Goal: Obtain resource: Download file/media

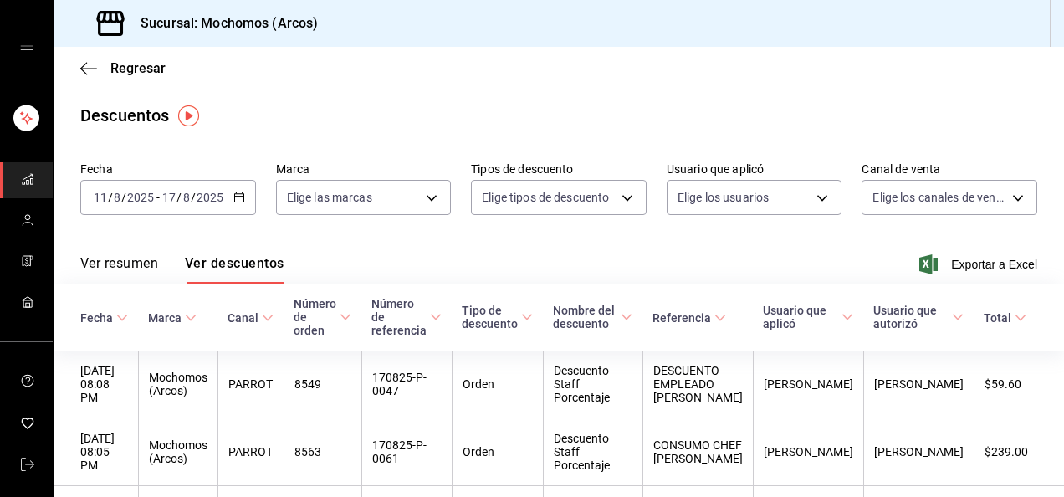
click at [35, 184] on link "mailbox folders" at bounding box center [26, 180] width 53 height 36
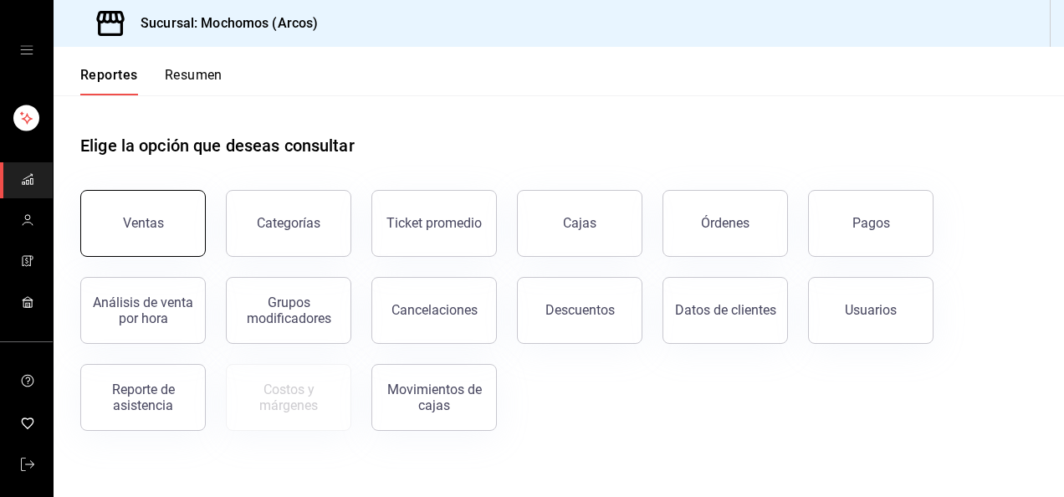
click at [127, 224] on div "Ventas" at bounding box center [143, 223] width 41 height 16
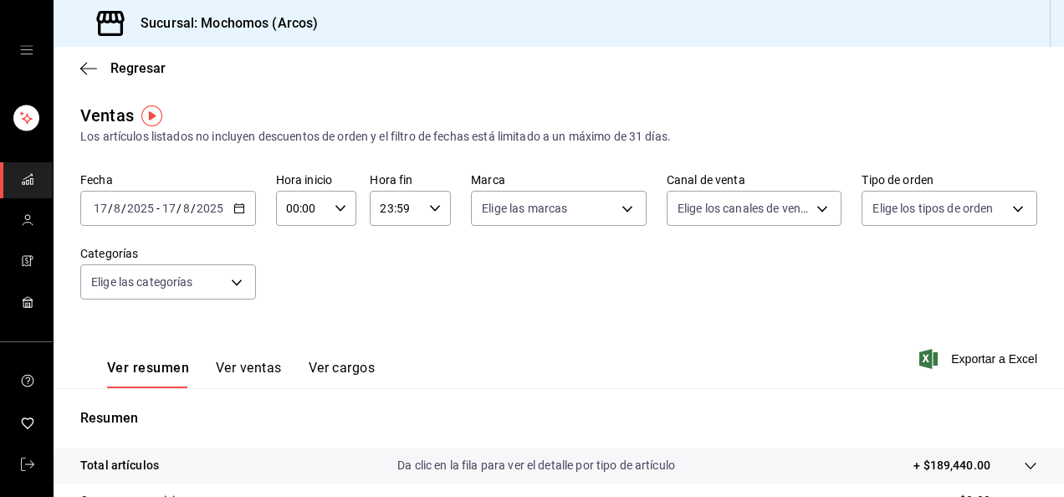
click at [233, 202] on icon "button" at bounding box center [239, 208] width 12 height 12
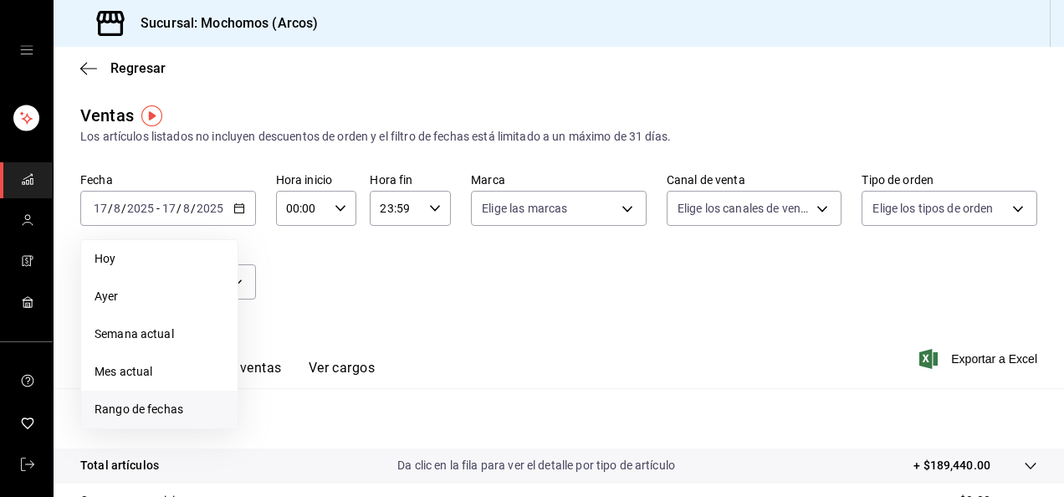
click at [174, 411] on span "Rango de fechas" at bounding box center [159, 409] width 130 height 18
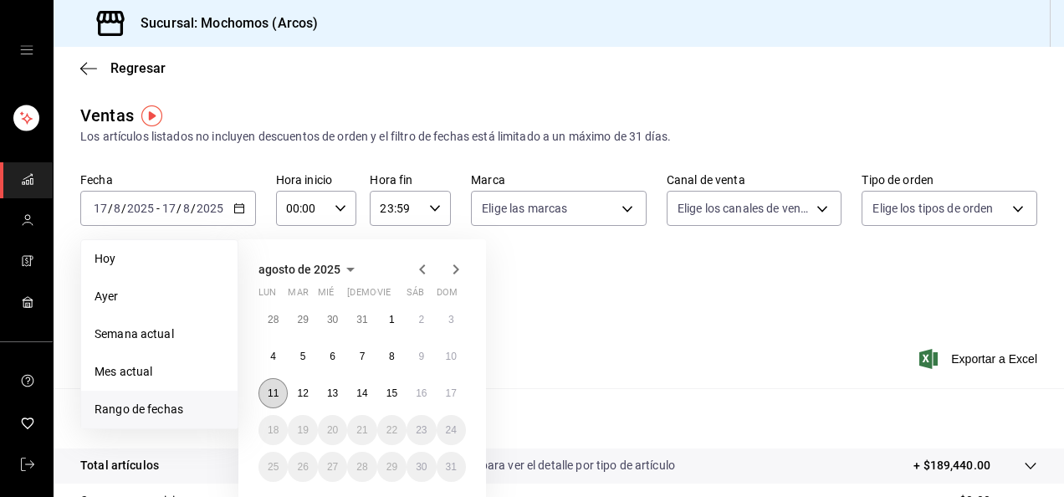
click at [268, 387] on abbr "11" at bounding box center [273, 393] width 11 height 12
click at [462, 391] on button "17" at bounding box center [450, 393] width 29 height 30
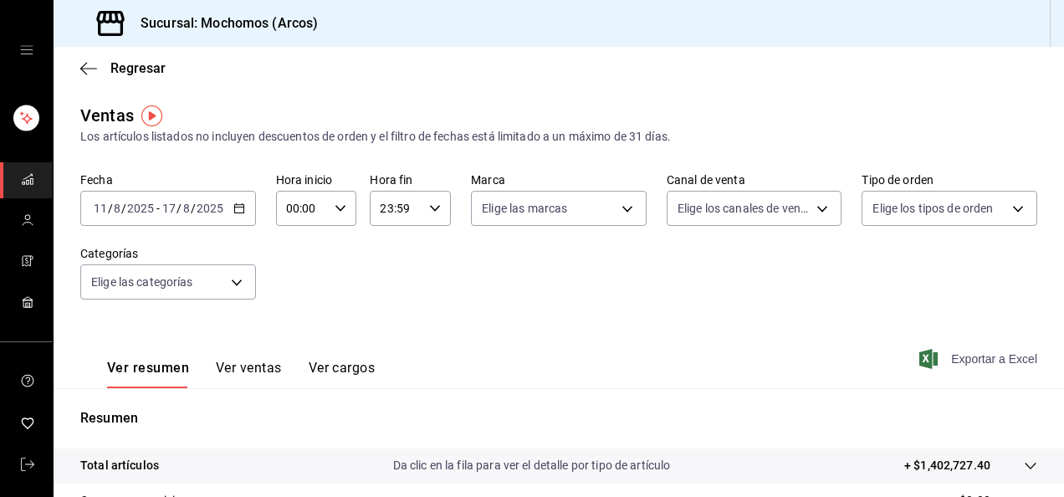
click at [962, 352] on span "Exportar a Excel" at bounding box center [979, 359] width 115 height 20
click at [997, 353] on span "Exportar a Excel" at bounding box center [979, 359] width 115 height 20
